Goal: Entertainment & Leisure: Consume media (video, audio)

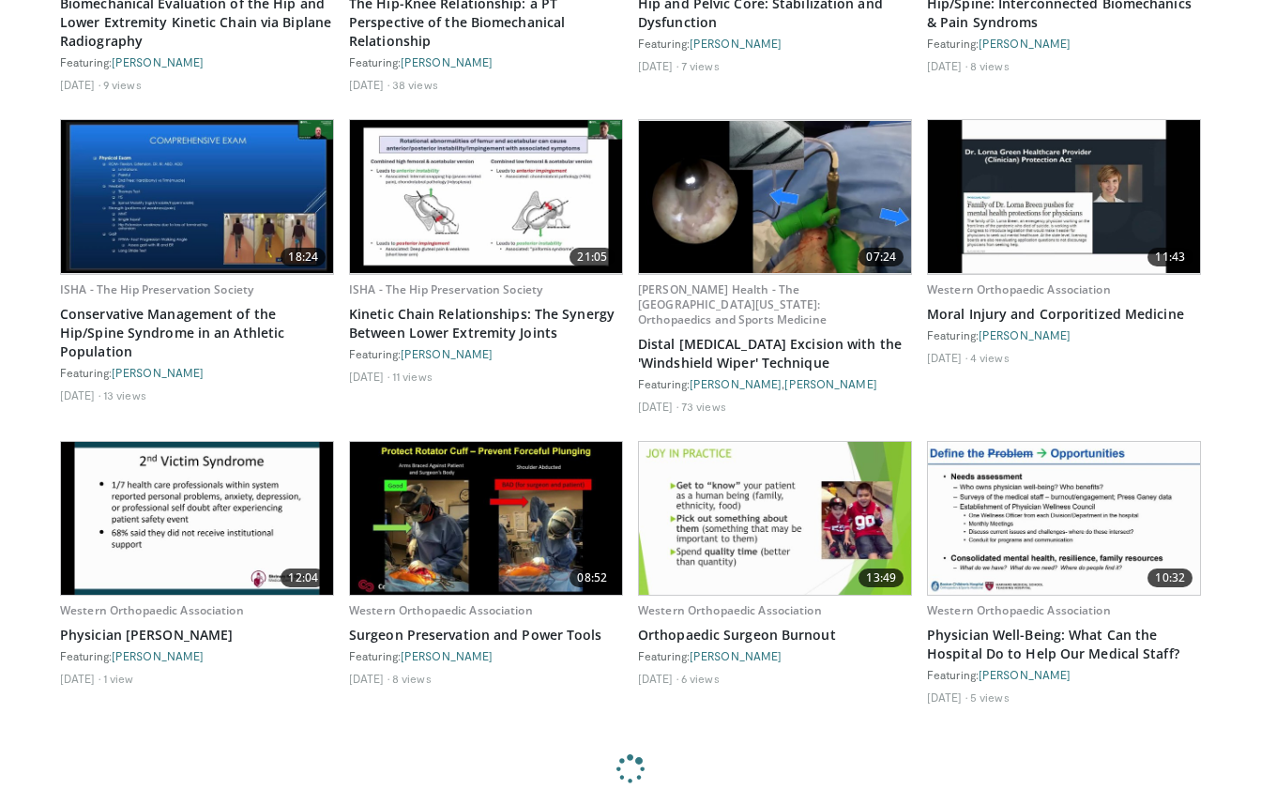
scroll to position [1325, 0]
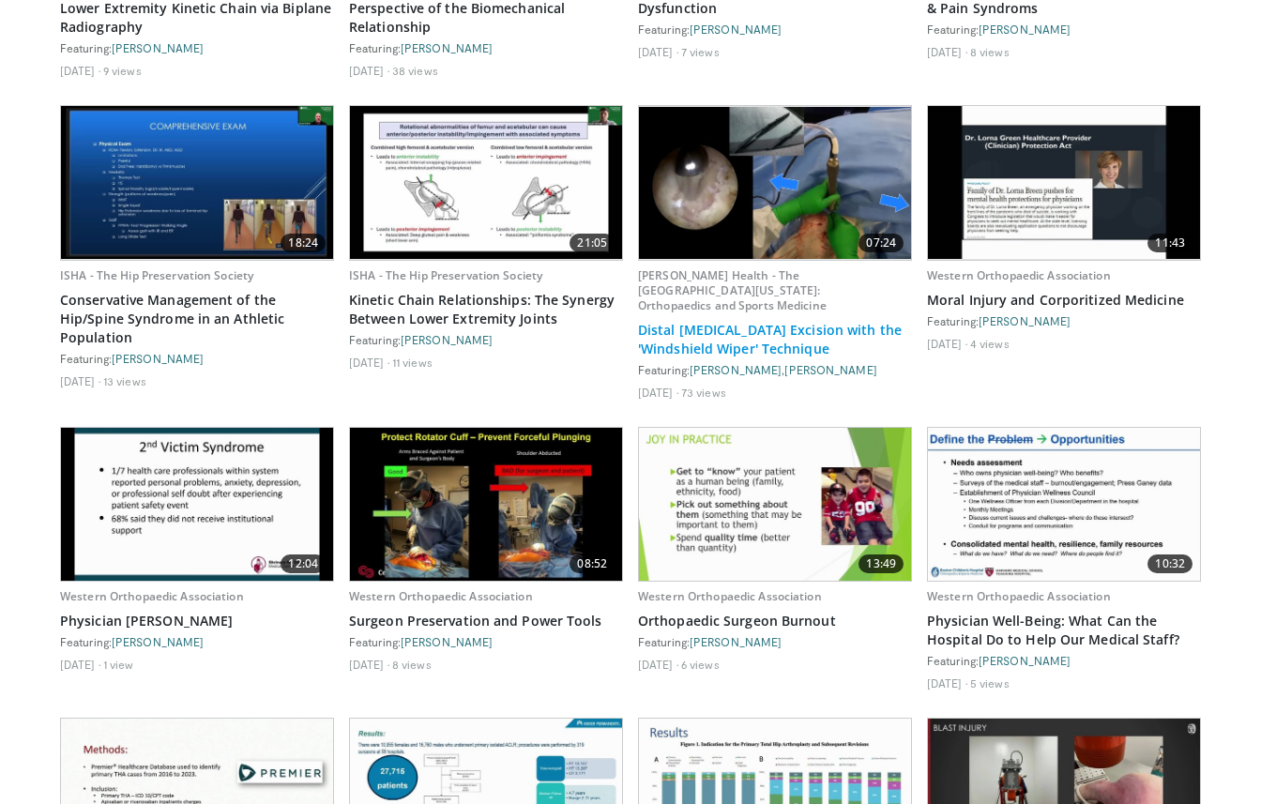
click at [763, 349] on link "Distal Clavicle Excision with the 'Windshield Wiper' Technique" at bounding box center [775, 340] width 274 height 38
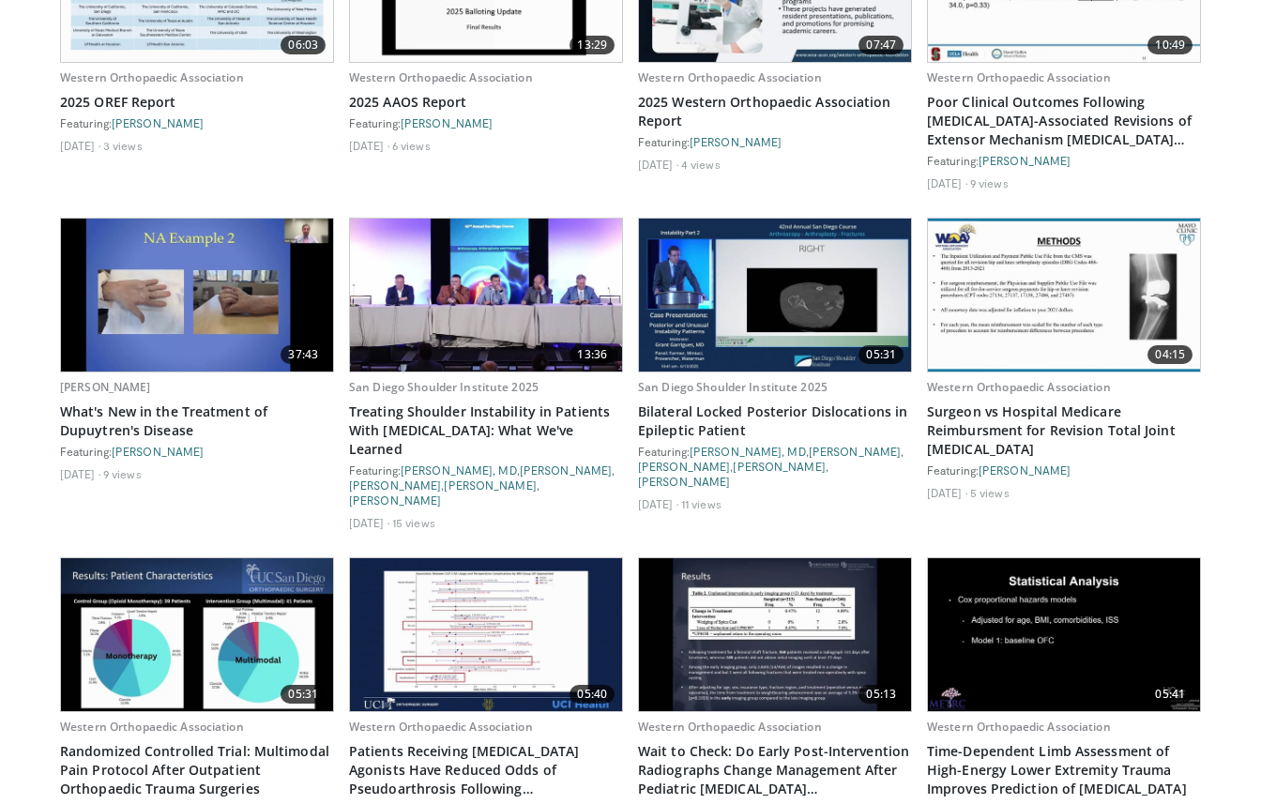
scroll to position [2448, 0]
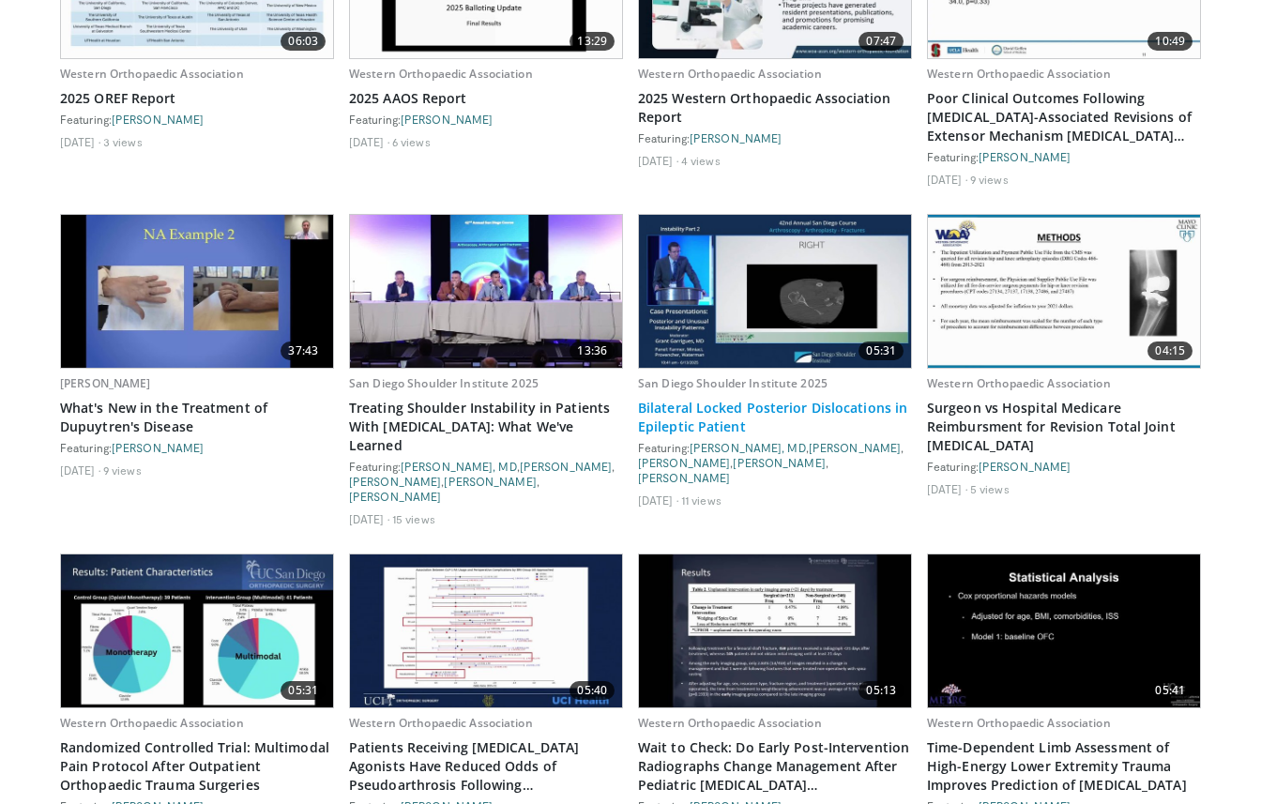
click at [767, 407] on link "Bilateral Locked Posterior Dislocations in Epileptic Patient" at bounding box center [775, 418] width 274 height 38
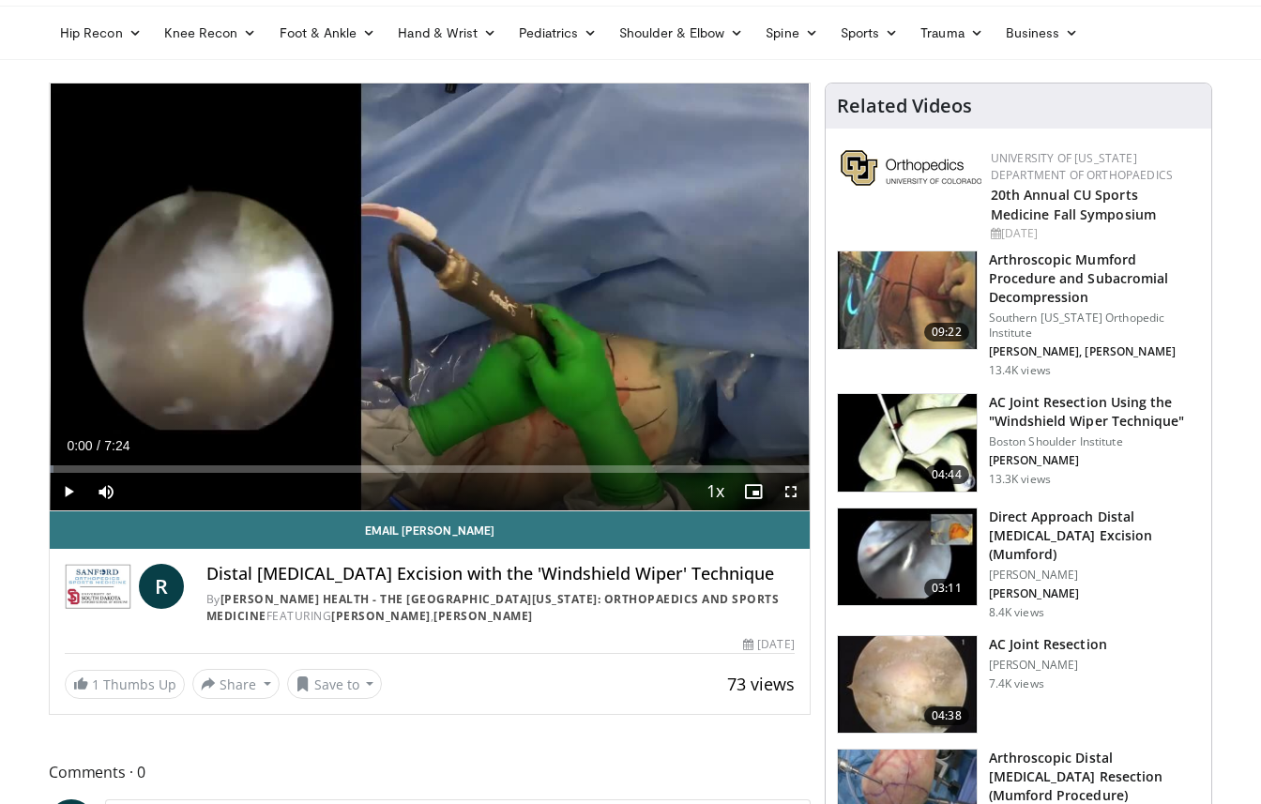
scroll to position [124, 0]
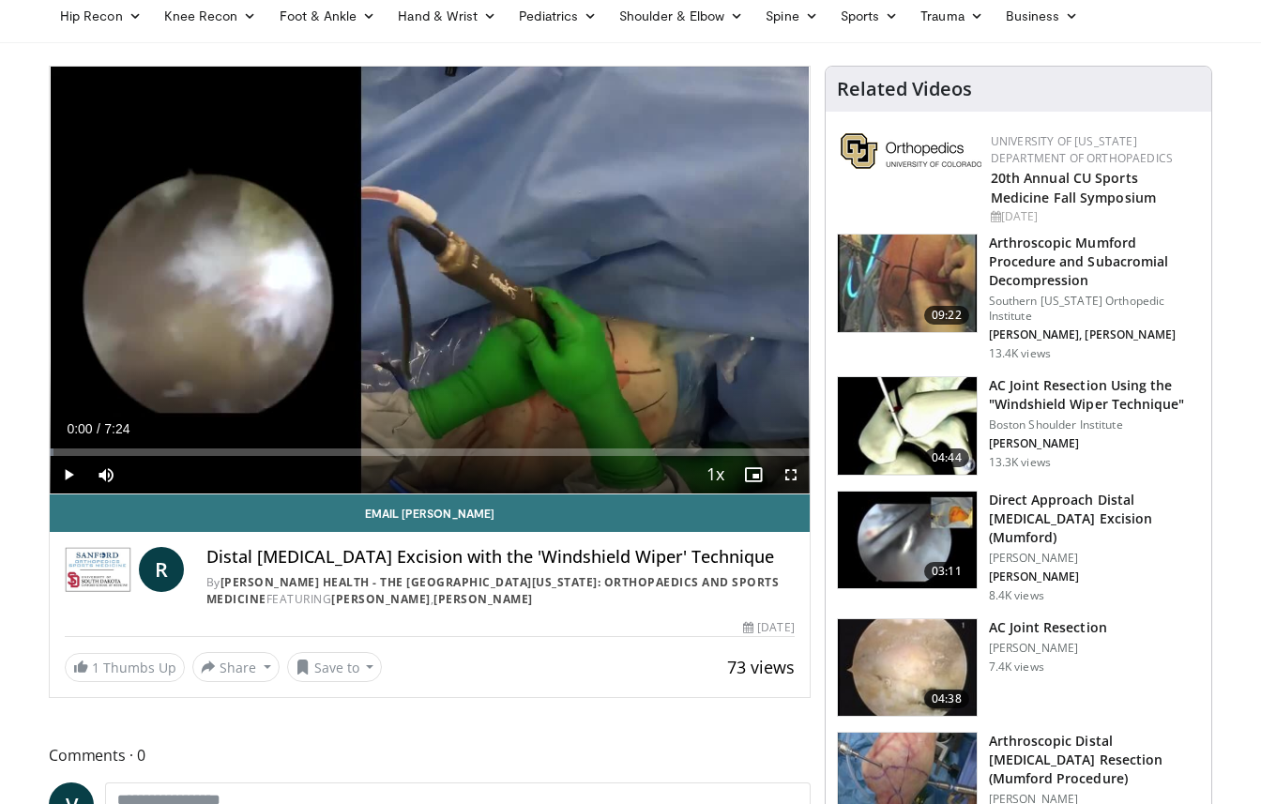
click at [69, 475] on span "Video Player" at bounding box center [69, 475] width 38 height 38
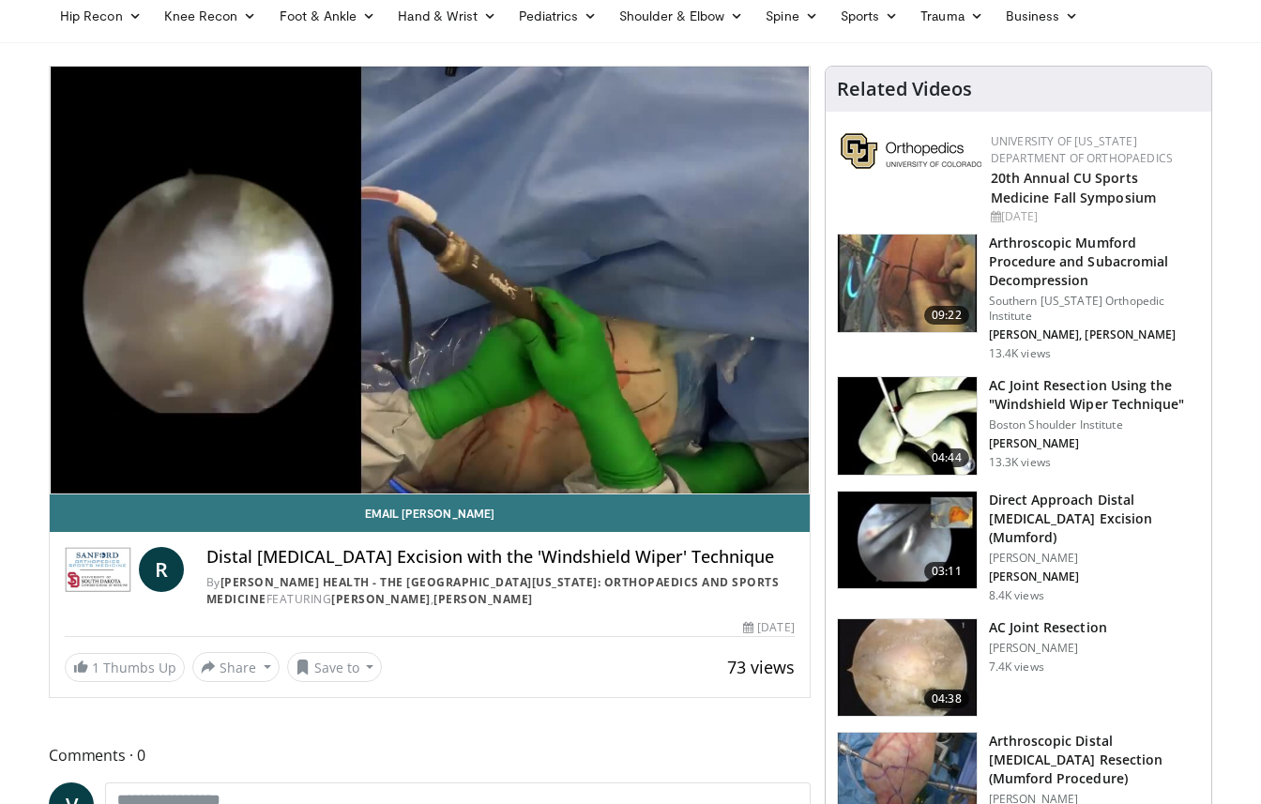
drag, startPoint x: 285, startPoint y: 554, endPoint x: 779, endPoint y: 598, distance: 495.4
click at [779, 598] on div "Distal Clavicle Excision with the 'Windshield Wiper' Technique By Sanford Healt…" at bounding box center [500, 578] width 588 height 62
copy div "Distal Clavicle Excision with the 'Windshield Wiper' Technique By Sanford Healt…"
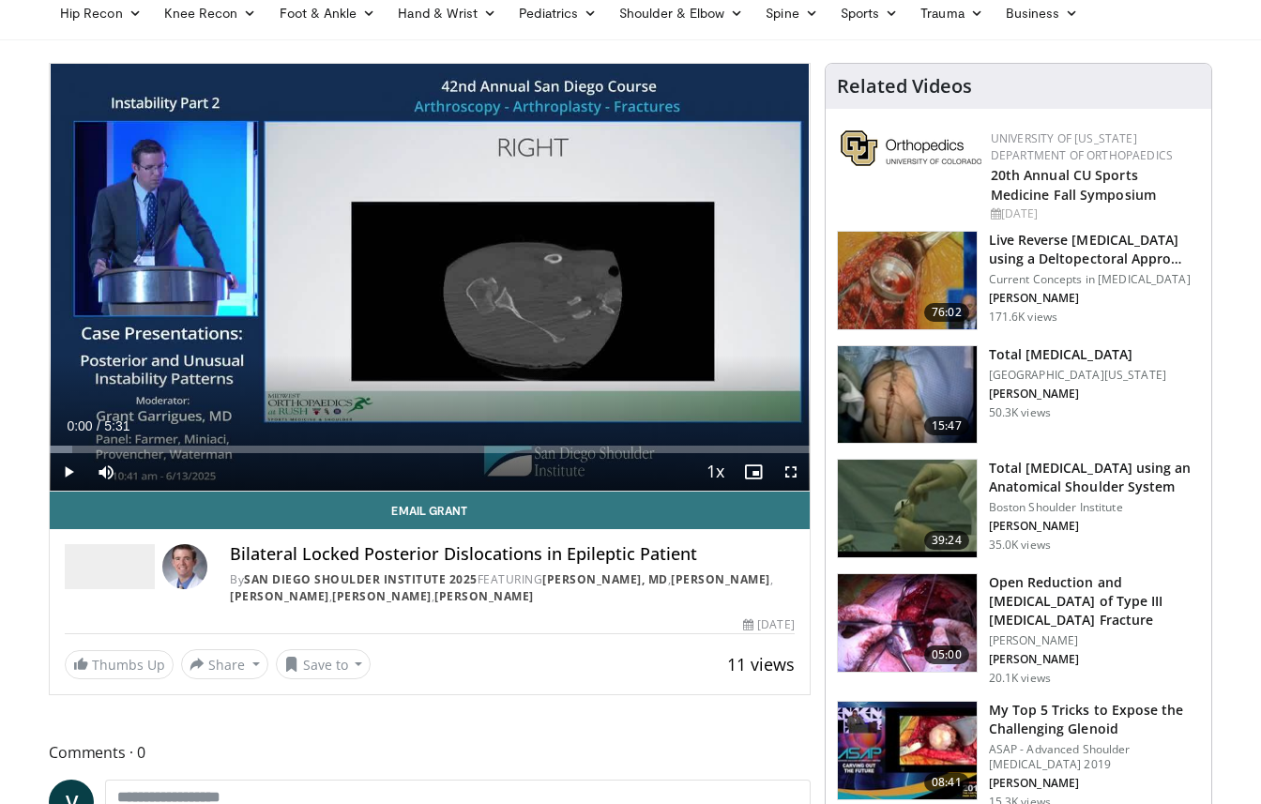
scroll to position [129, 0]
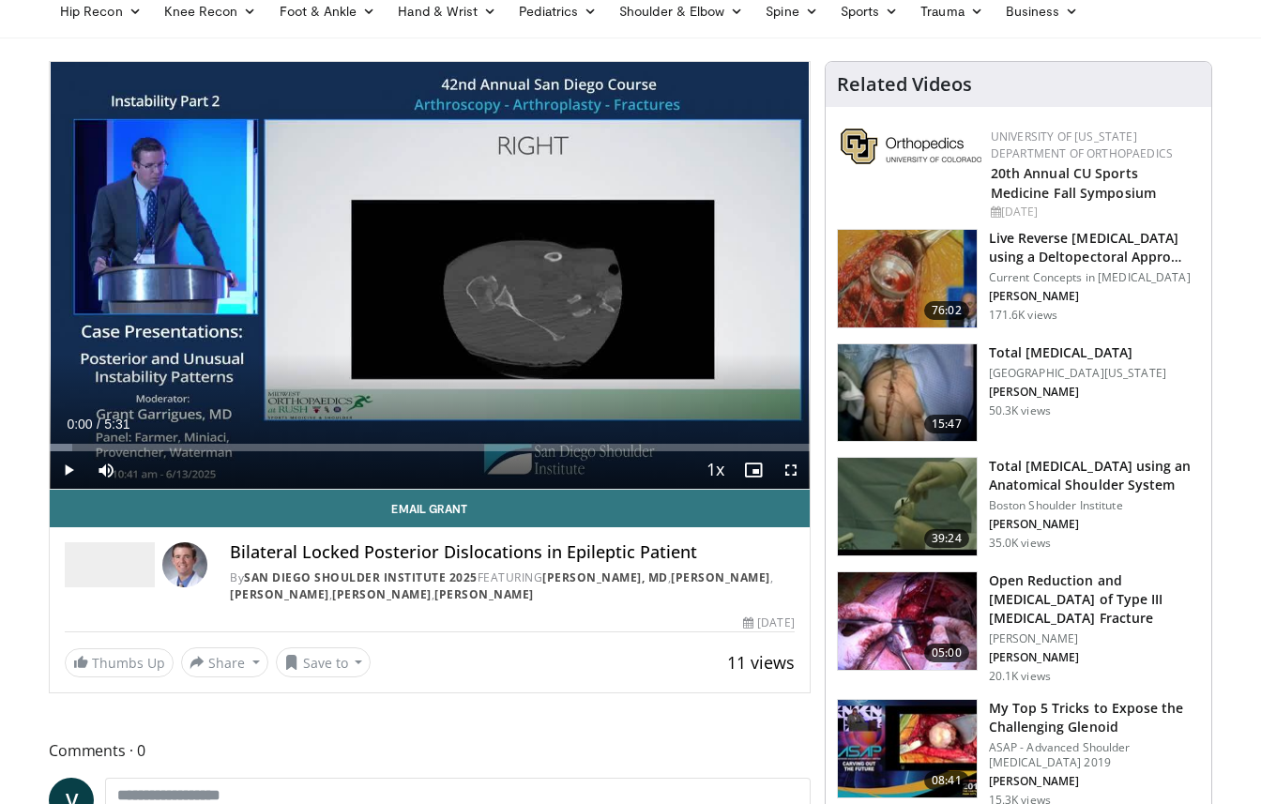
click at [71, 474] on span "Video Player" at bounding box center [69, 470] width 38 height 38
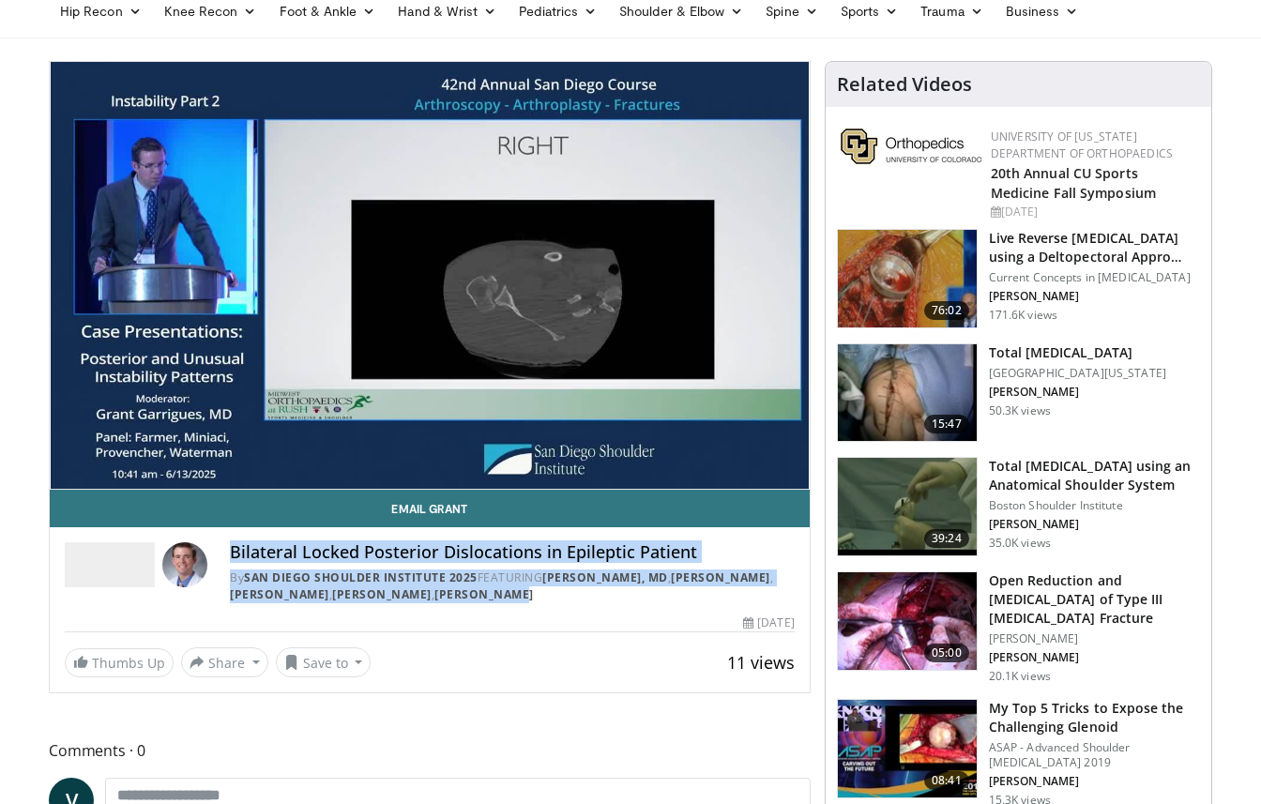
drag, startPoint x: 231, startPoint y: 550, endPoint x: 647, endPoint y: 598, distance: 419.3
click at [647, 598] on div "Bilateral Locked Posterior Dislocations in Epileptic Patient By San Diego Shoul…" at bounding box center [430, 573] width 730 height 62
copy div "Bilateral Locked Posterior Dislocations in Epileptic Patient By San Diego Shoul…"
